Goal: Task Accomplishment & Management: Use online tool/utility

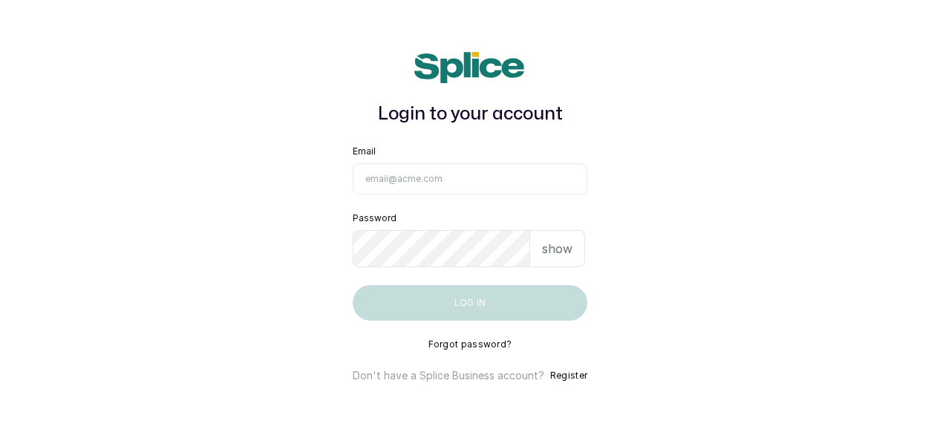
click at [535, 170] on input "Email" at bounding box center [470, 178] width 235 height 31
click at [427, 189] on input "Email" at bounding box center [470, 178] width 235 height 31
click at [413, 177] on input "Email" at bounding box center [470, 178] width 235 height 31
type input "[EMAIL_ADDRESS][DOMAIN_NAME]"
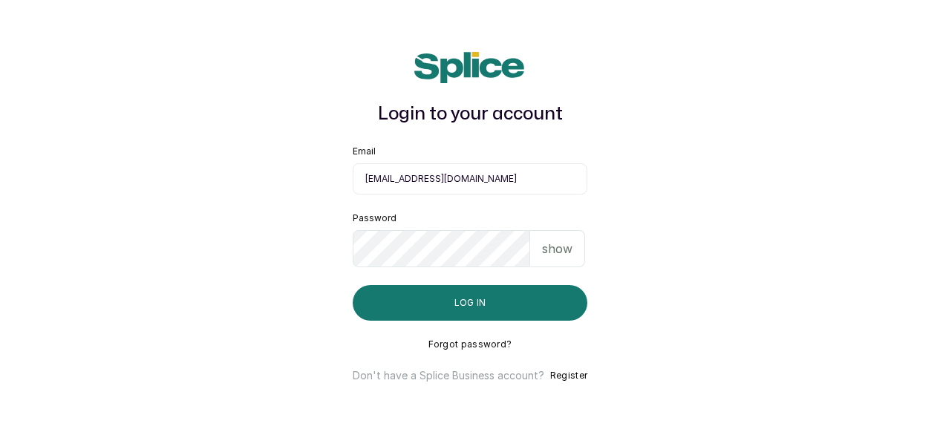
click at [444, 307] on button "Log in" at bounding box center [470, 303] width 235 height 36
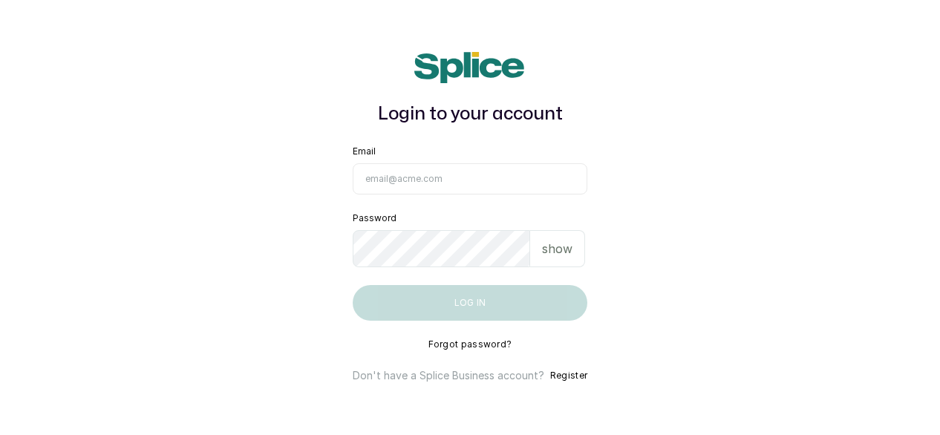
click at [487, 175] on input "Email" at bounding box center [470, 178] width 235 height 31
type input "[EMAIL_ADDRESS][DOMAIN_NAME]"
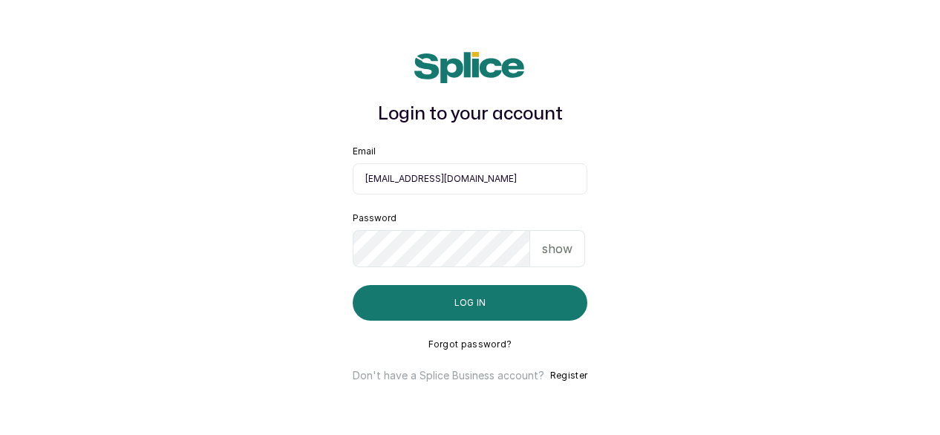
click at [459, 290] on button "Log in" at bounding box center [470, 303] width 235 height 36
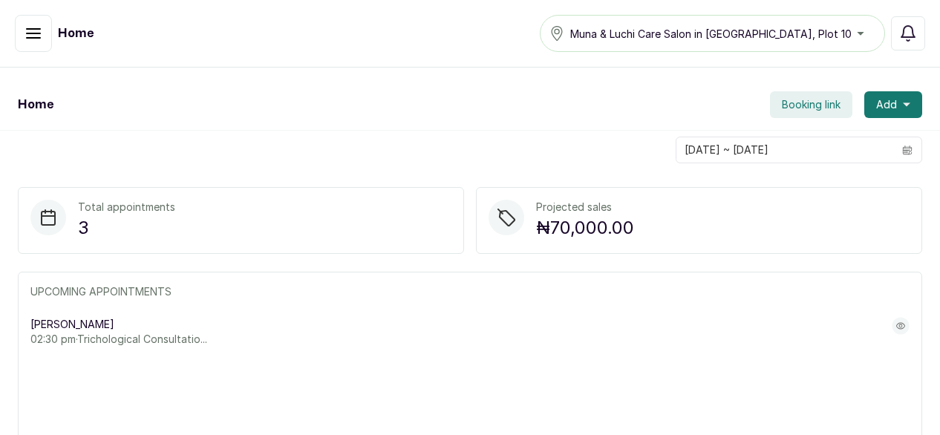
click at [29, 41] on icon "button" at bounding box center [34, 34] width 18 height 18
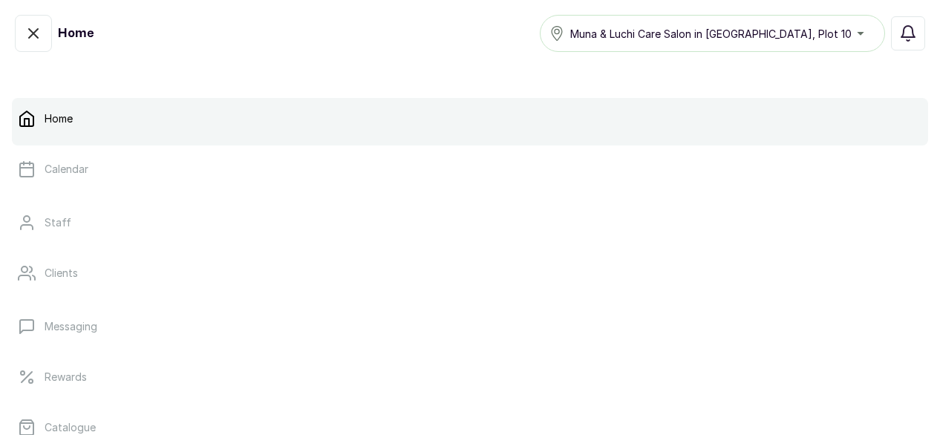
click at [74, 158] on link "Calendar" at bounding box center [470, 170] width 916 height 42
